Goal: Find specific page/section: Find specific page/section

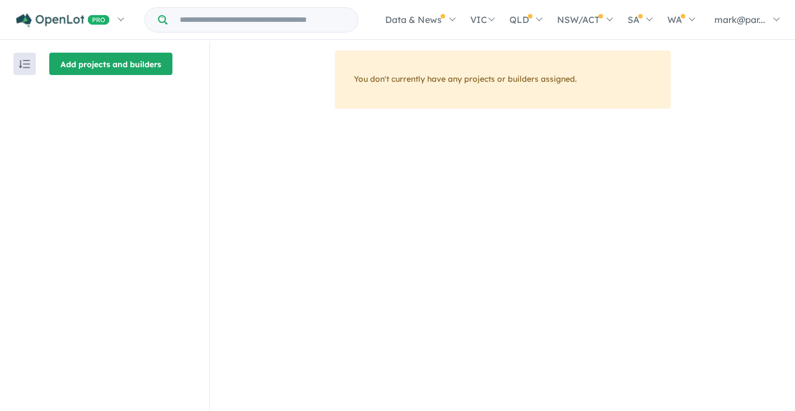
click at [95, 70] on button "Add projects and builders" at bounding box center [110, 64] width 123 height 22
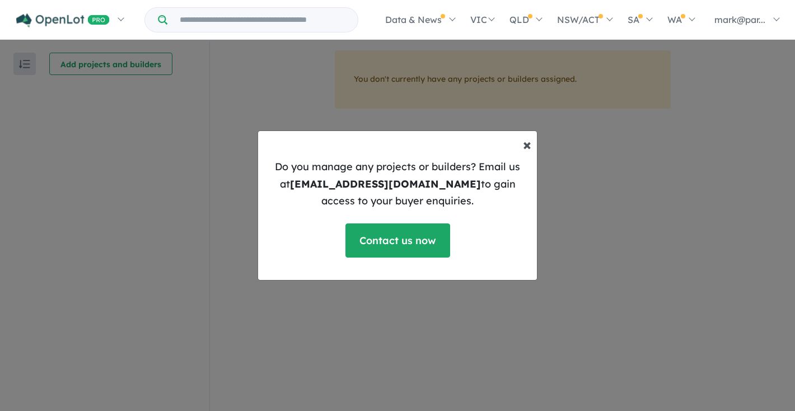
click at [535, 146] on button "× Close" at bounding box center [527, 145] width 26 height 34
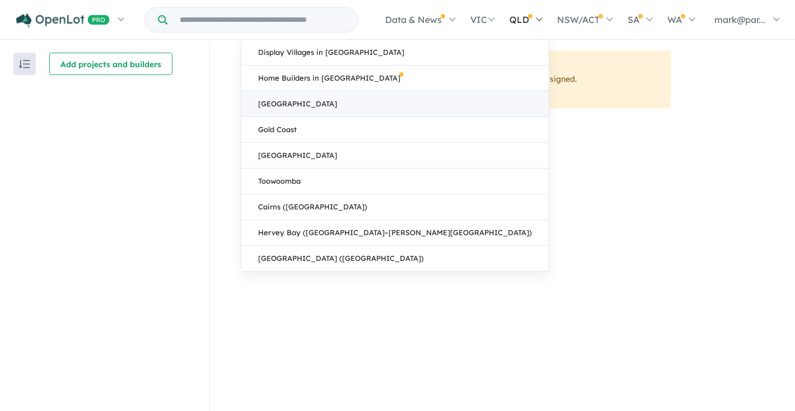
click at [472, 96] on link "[GEOGRAPHIC_DATA]" at bounding box center [394, 104] width 307 height 26
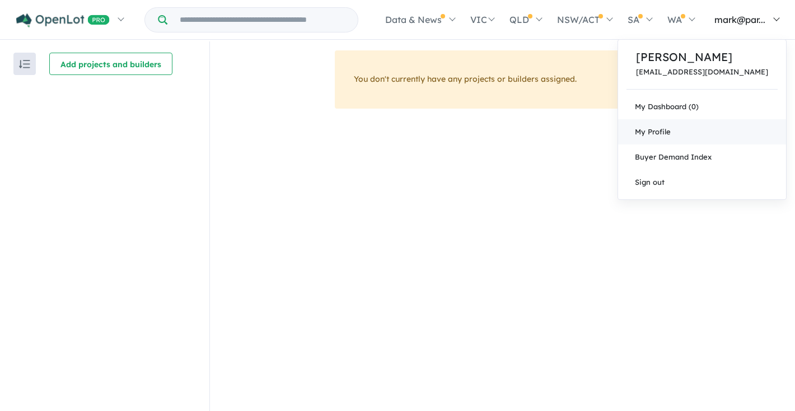
click at [667, 133] on link "My Profile" at bounding box center [702, 131] width 168 height 25
